Goal: Understand process/instructions

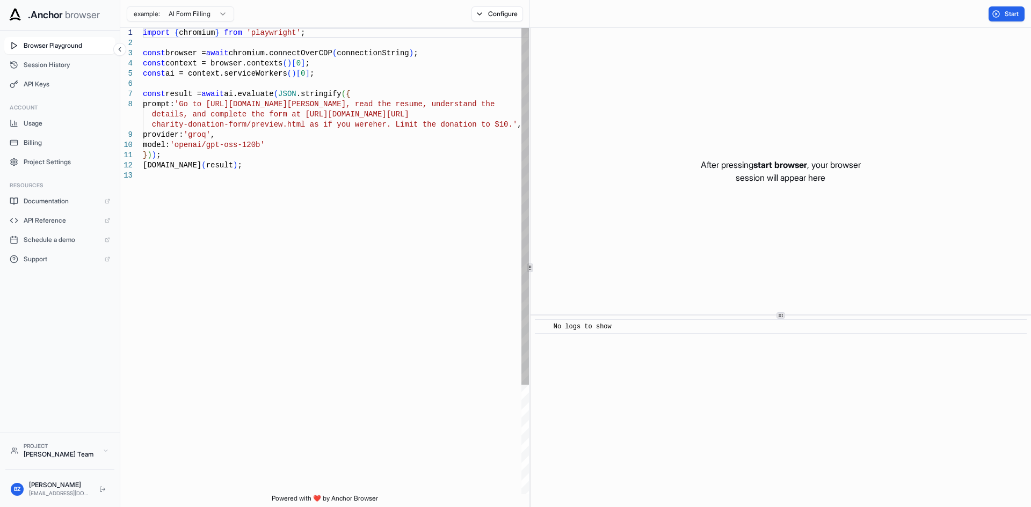
type textarea "**********"
click at [359, 179] on div "import { chromium } from 'playwright' ; const browser = await chromium.connectO…" at bounding box center [336, 332] width 386 height 609
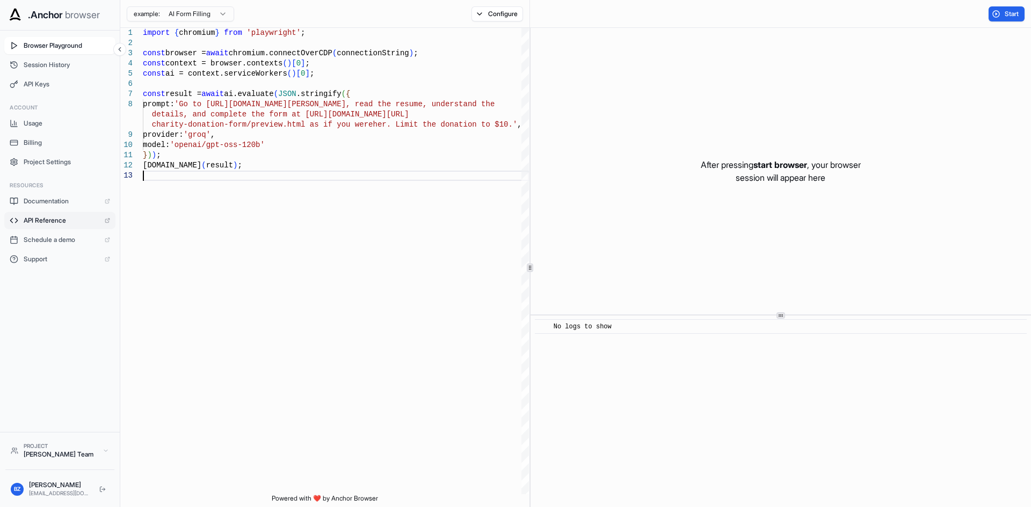
click at [63, 221] on span "API Reference" at bounding box center [62, 220] width 76 height 9
click at [59, 81] on span "API Keys" at bounding box center [67, 84] width 86 height 9
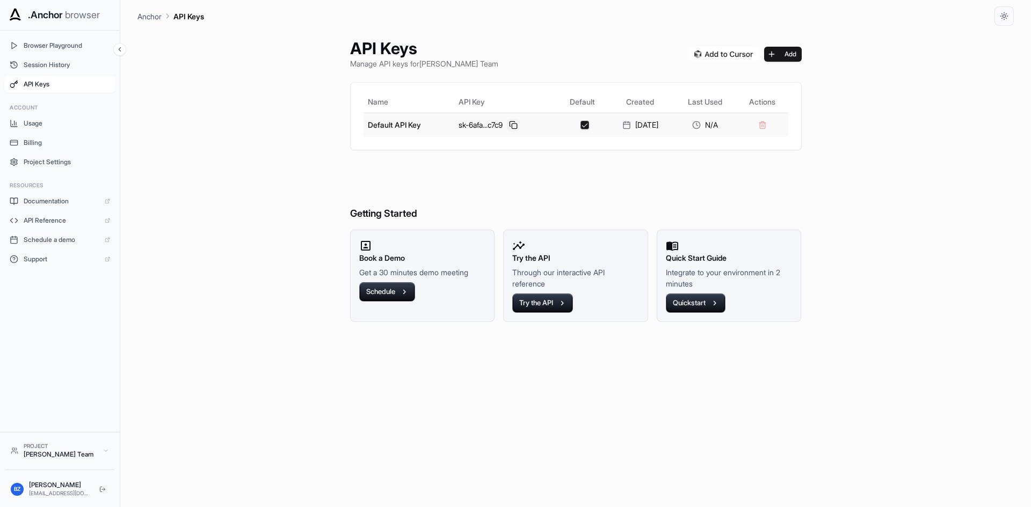
click at [514, 128] on button at bounding box center [513, 125] width 13 height 13
click at [546, 302] on button "Try the API" at bounding box center [542, 303] width 61 height 19
